Goal: Task Accomplishment & Management: Use online tool/utility

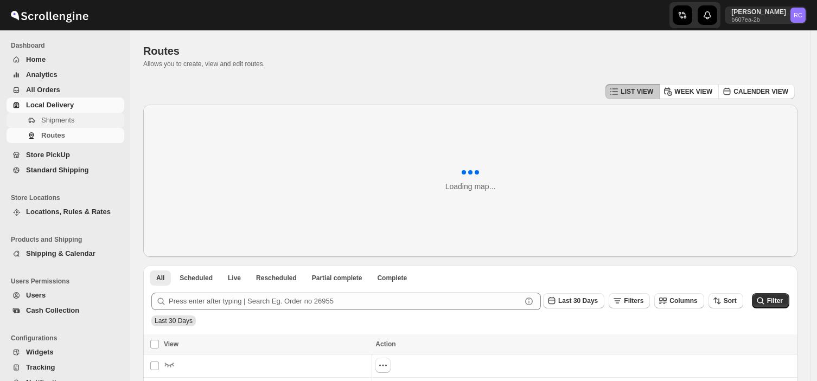
click at [72, 118] on span "Shipments" at bounding box center [57, 120] width 33 height 8
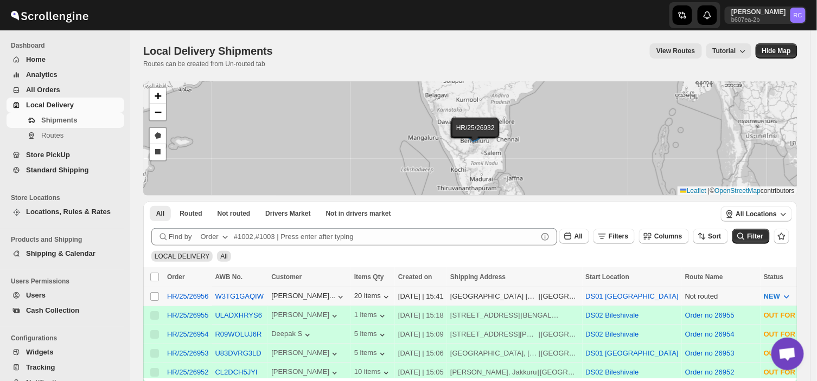
click at [148, 294] on td "Select shipment" at bounding box center [153, 296] width 21 height 19
checkbox input "true"
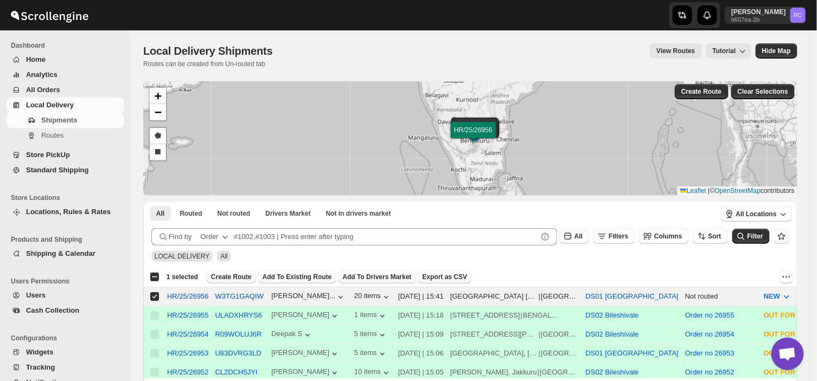
click at [235, 273] on span "Create Route" at bounding box center [231, 277] width 41 height 9
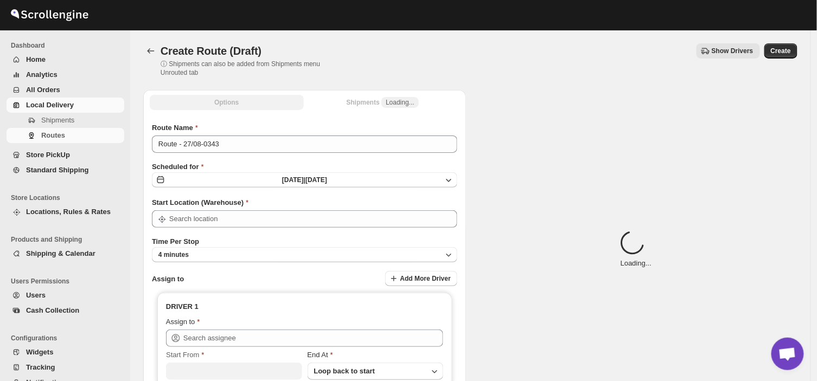
type input "DS01 [GEOGRAPHIC_DATA]"
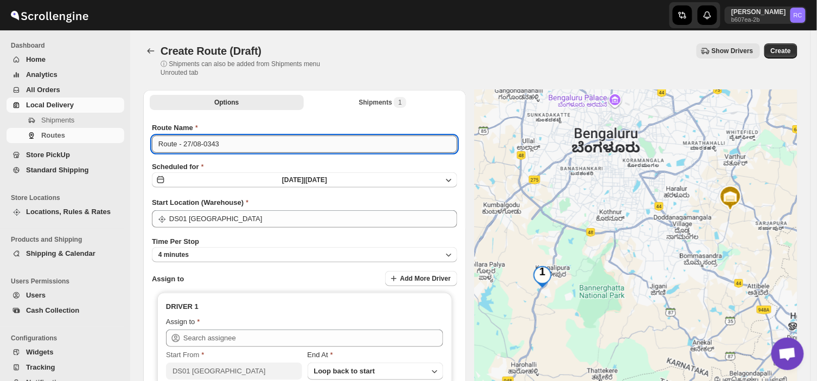
click at [224, 147] on input "Route - 27/08-0343" at bounding box center [304, 144] width 305 height 17
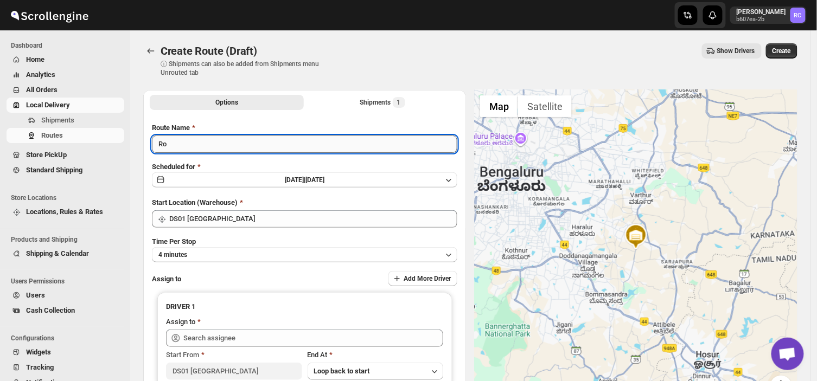
type input "R"
type input "Order no 26956"
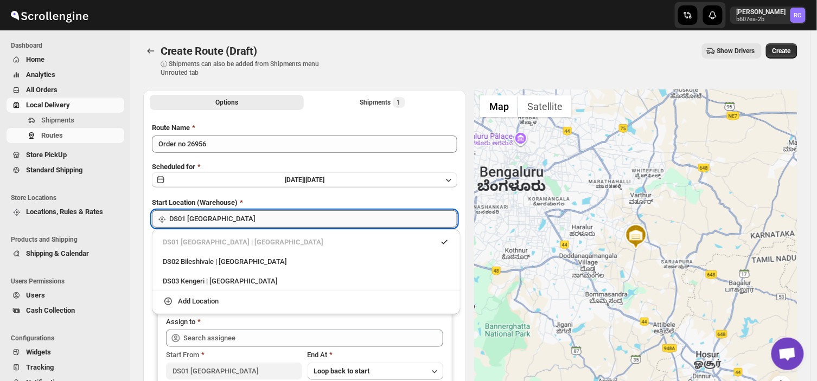
click at [224, 217] on input "DS01 [GEOGRAPHIC_DATA]" at bounding box center [313, 218] width 288 height 17
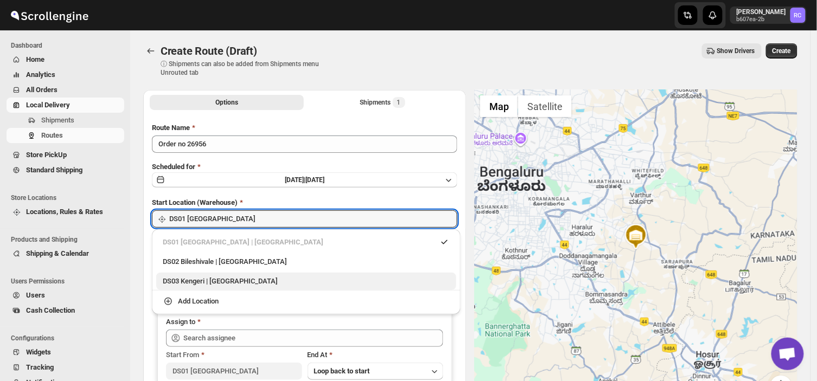
click at [189, 280] on div "DS03 Kengeri | [GEOGRAPHIC_DATA]" at bounding box center [306, 281] width 287 height 11
type input "DS03 Kengeri"
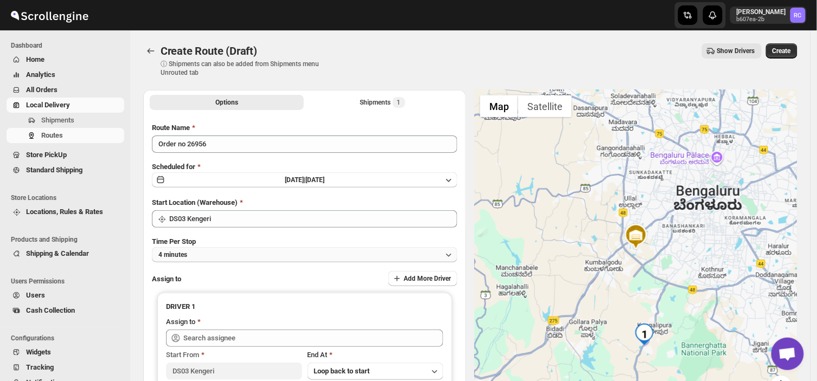
click at [206, 249] on button "4 minutes" at bounding box center [304, 254] width 305 height 15
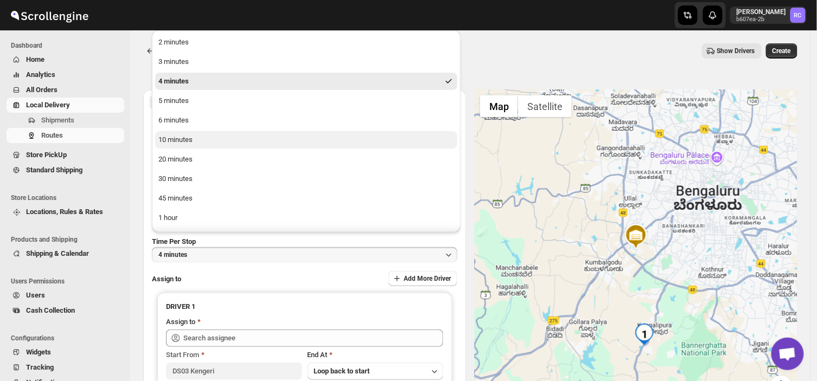
click at [183, 136] on div "10 minutes" at bounding box center [175, 139] width 34 height 11
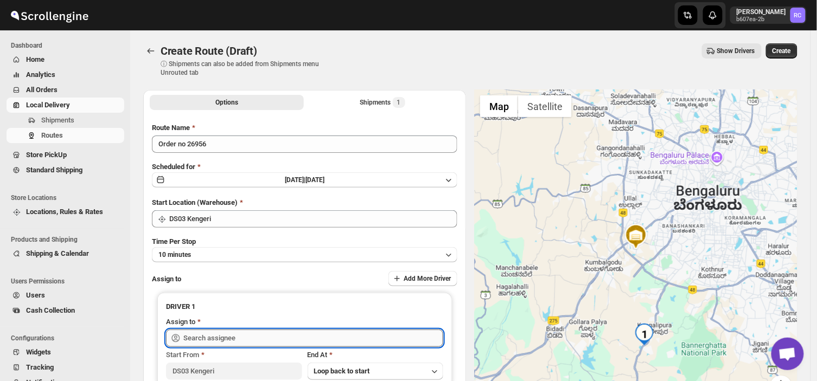
click at [251, 338] on input "text" at bounding box center [313, 338] width 260 height 17
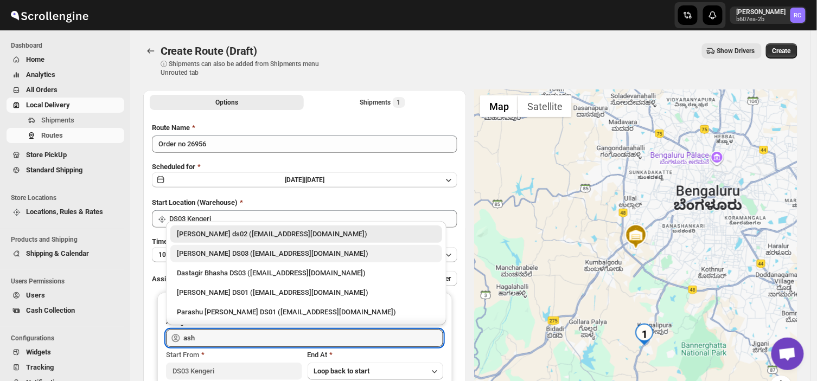
click at [208, 256] on div "[PERSON_NAME] DS03 ([EMAIL_ADDRESS][DOMAIN_NAME])" at bounding box center [306, 253] width 259 height 11
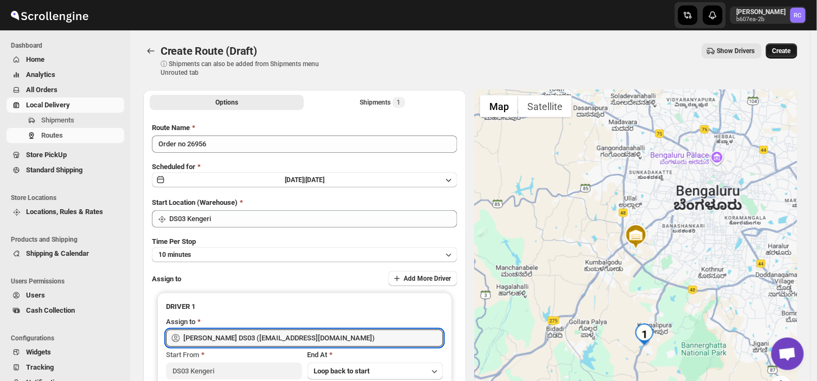
type input "[PERSON_NAME] DS03 ([EMAIL_ADDRESS][DOMAIN_NAME])"
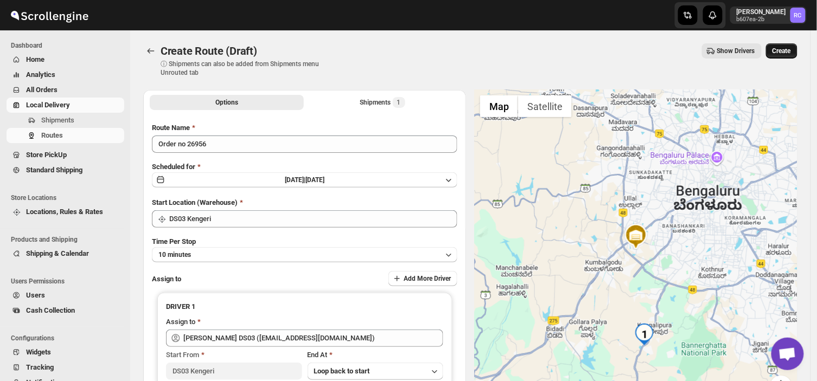
click at [791, 49] on span "Create" at bounding box center [781, 51] width 18 height 9
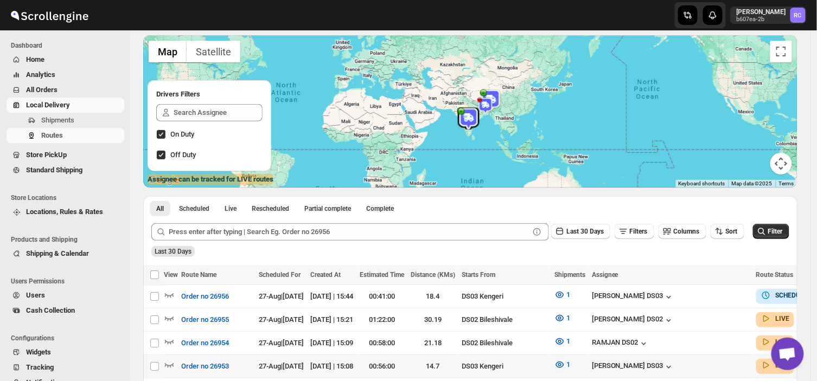
scroll to position [72, 0]
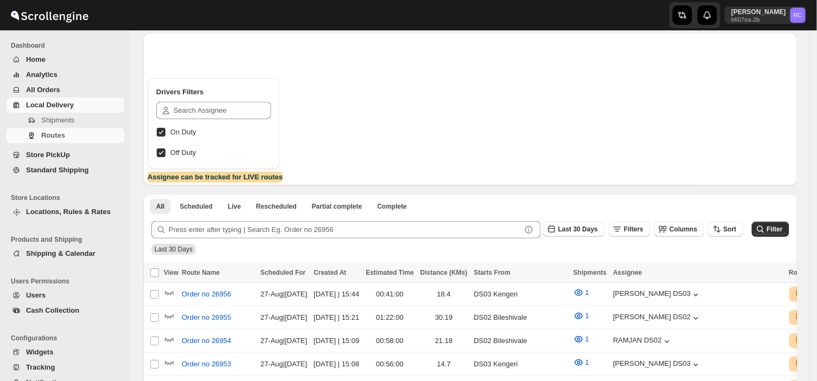
scroll to position [72, 0]
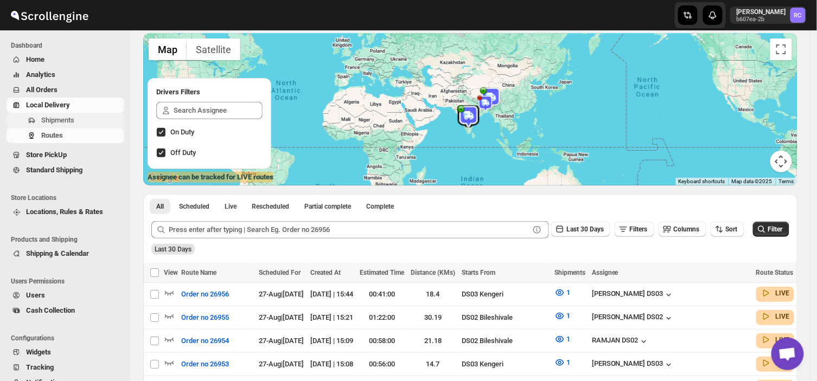
click at [74, 120] on span "Shipments" at bounding box center [81, 120] width 81 height 11
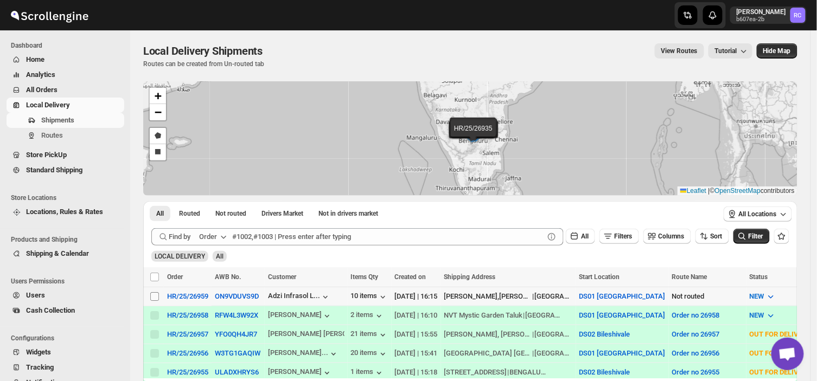
click at [158, 298] on input "Select shipment" at bounding box center [154, 296] width 9 height 9
checkbox input "true"
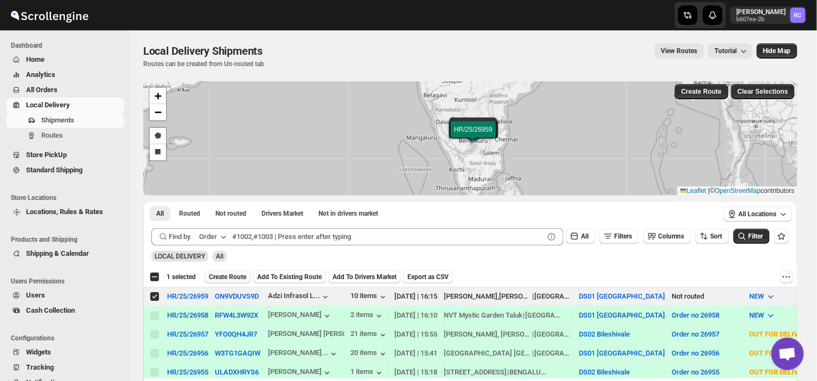
click at [235, 273] on span "Create Route" at bounding box center [227, 277] width 37 height 9
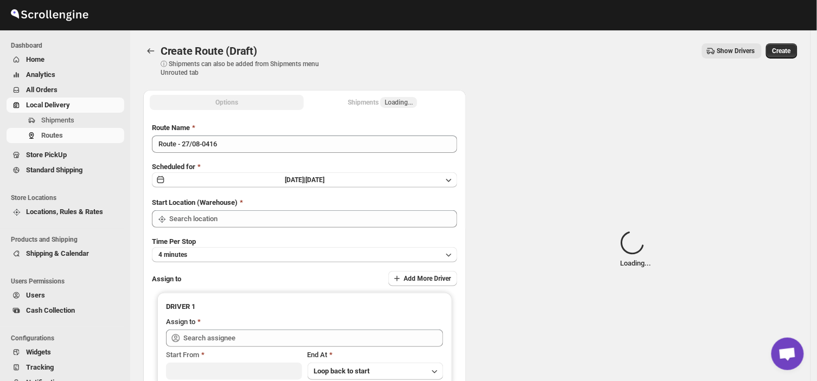
type input "DS01 [GEOGRAPHIC_DATA]"
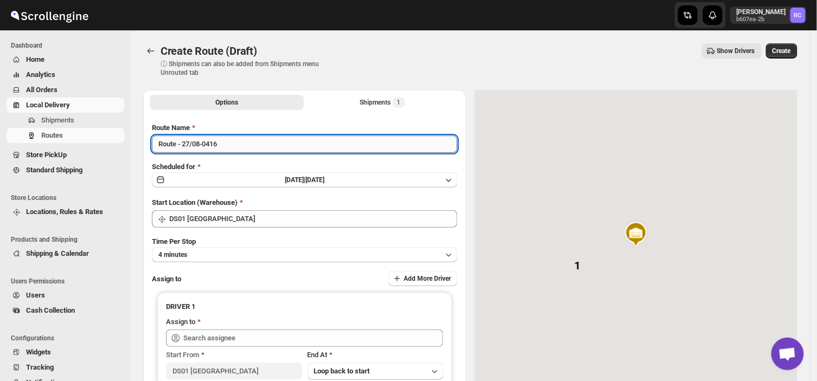
click at [230, 145] on input "Route - 27/08-0416" at bounding box center [304, 144] width 305 height 17
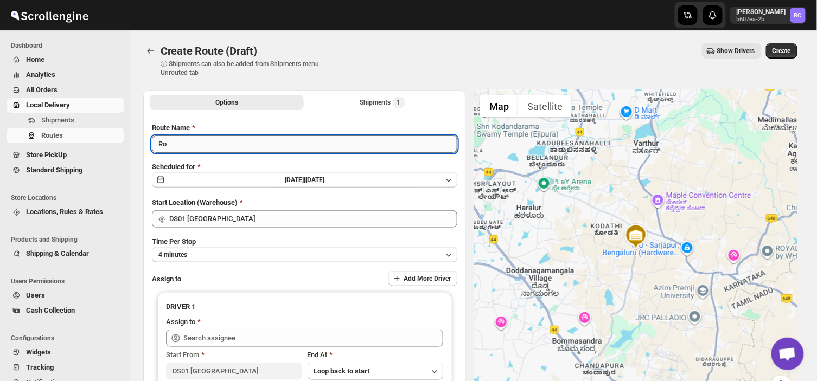
type input "R"
type input "Order no 26959"
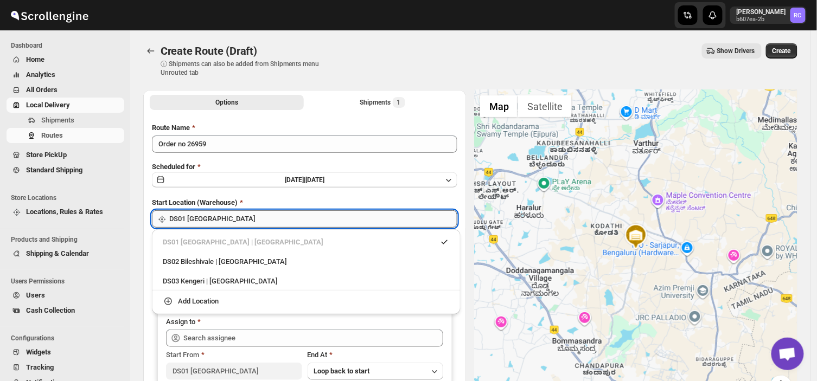
click at [231, 221] on input "DS01 [GEOGRAPHIC_DATA]" at bounding box center [313, 218] width 288 height 17
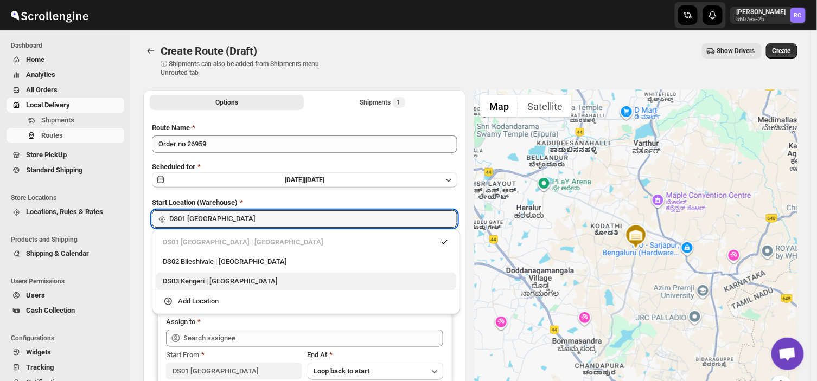
click at [209, 279] on div "DS03 Kengeri | [GEOGRAPHIC_DATA]" at bounding box center [306, 281] width 287 height 11
type input "DS03 Kengeri"
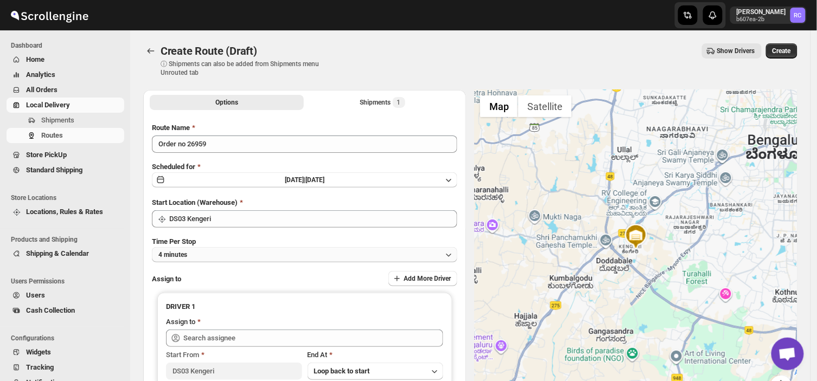
click at [210, 253] on button "4 minutes" at bounding box center [304, 254] width 305 height 15
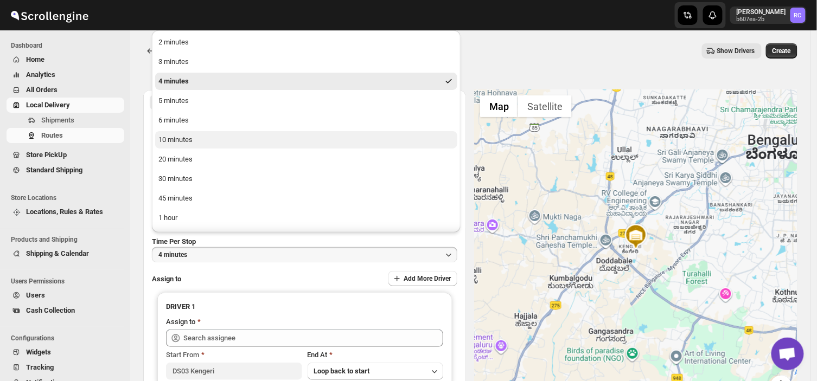
click at [190, 139] on div "10 minutes" at bounding box center [175, 139] width 34 height 11
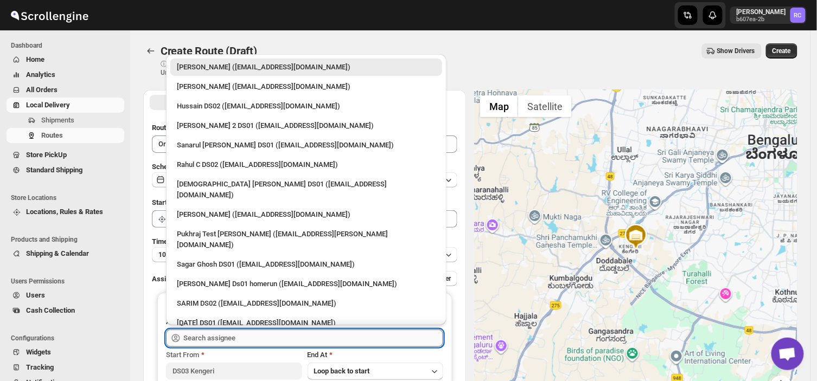
click at [234, 343] on input "text" at bounding box center [313, 338] width 260 height 17
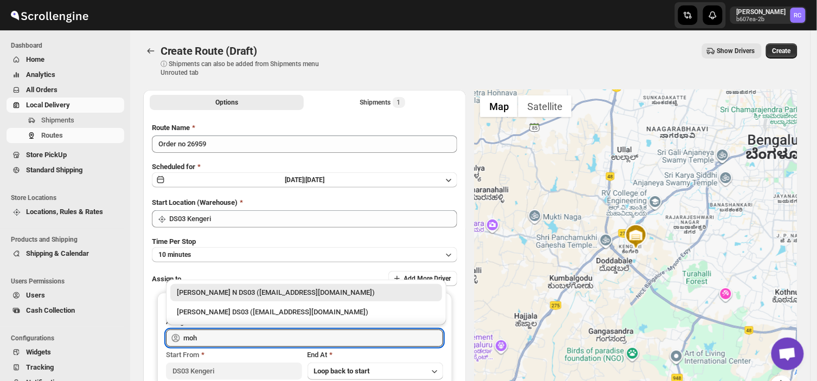
click at [247, 291] on div "[PERSON_NAME] N DS03 ([EMAIL_ADDRESS][DOMAIN_NAME])" at bounding box center [306, 292] width 259 height 11
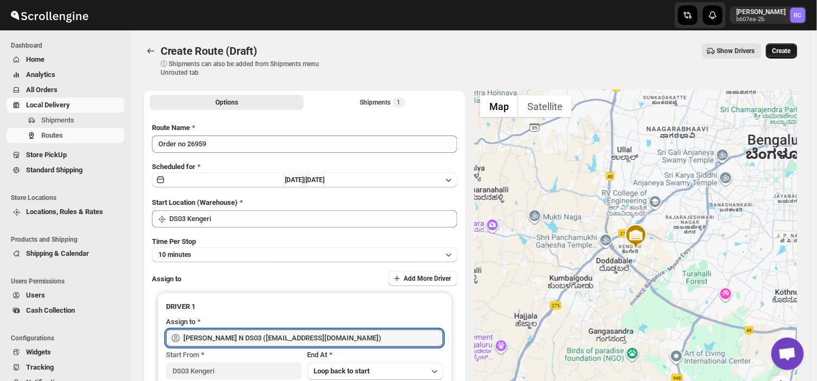
type input "[PERSON_NAME] N DS03 ([EMAIL_ADDRESS][DOMAIN_NAME])"
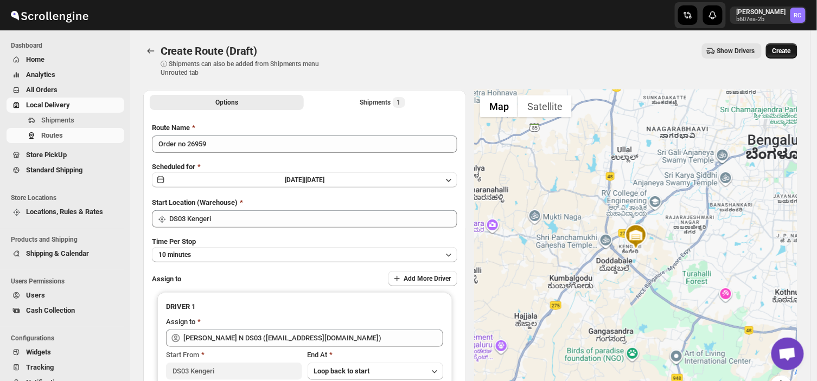
click at [784, 48] on span "Create" at bounding box center [781, 51] width 18 height 9
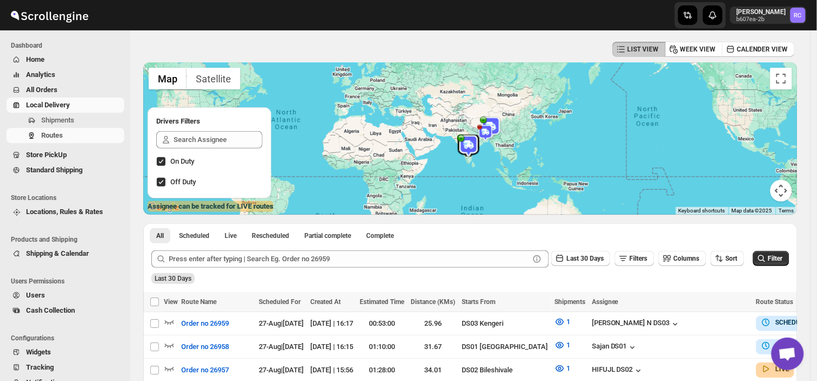
scroll to position [42, 0]
